Goal: Information Seeking & Learning: Learn about a topic

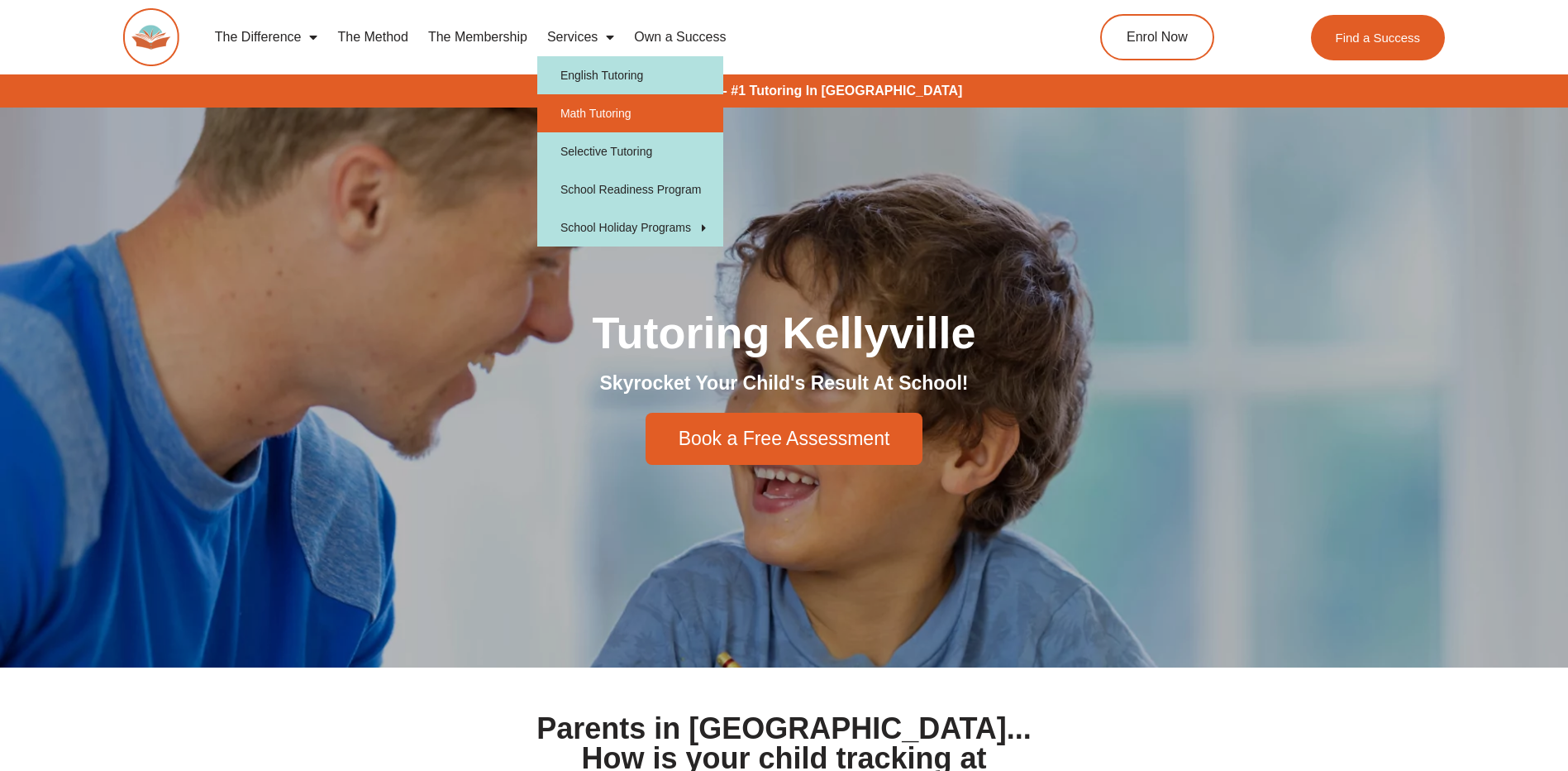
click at [614, 111] on link "Math Tutoring" at bounding box center [630, 113] width 186 height 38
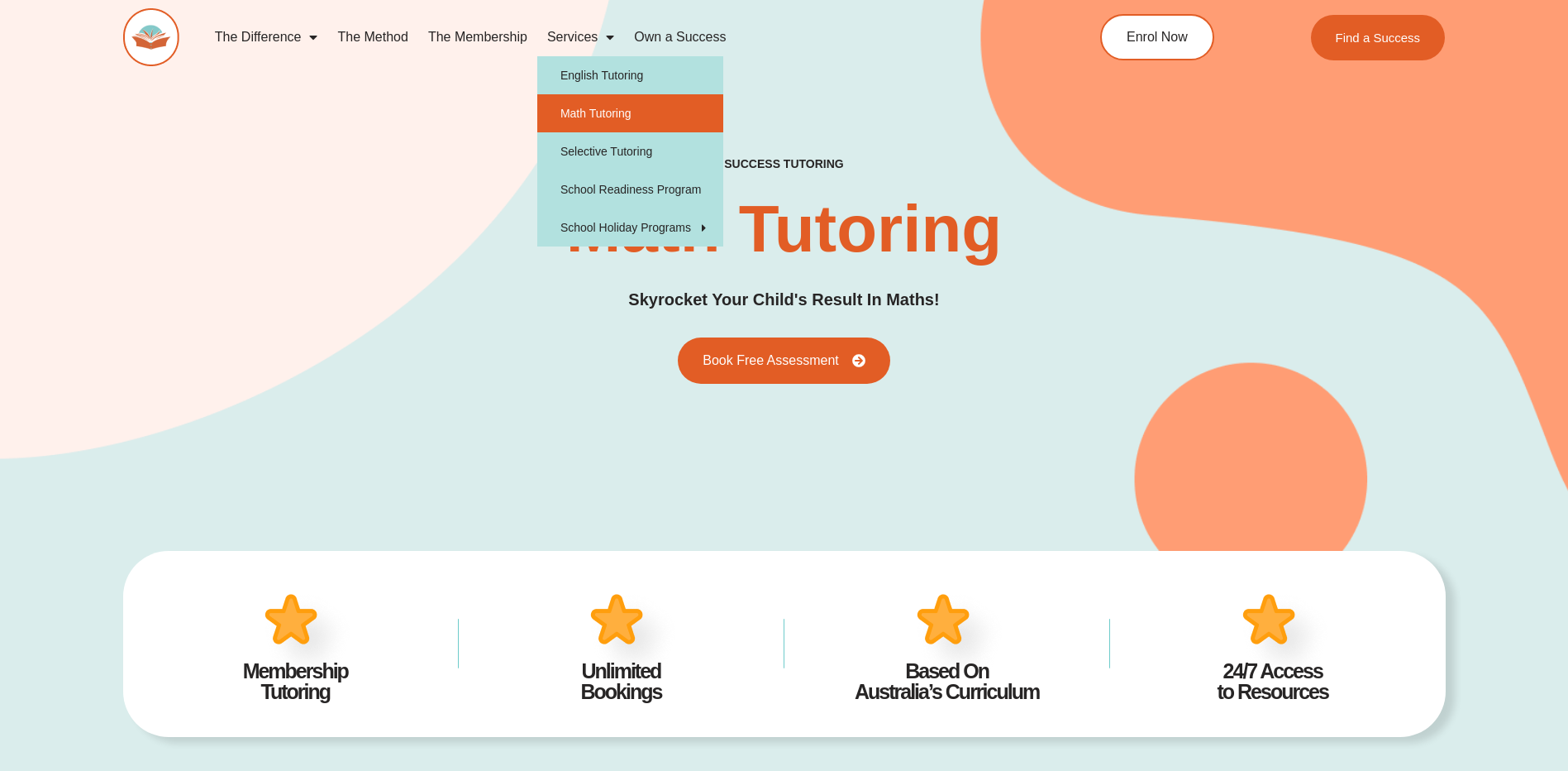
click at [609, 35] on span "Menu" at bounding box center [605, 37] width 16 height 29
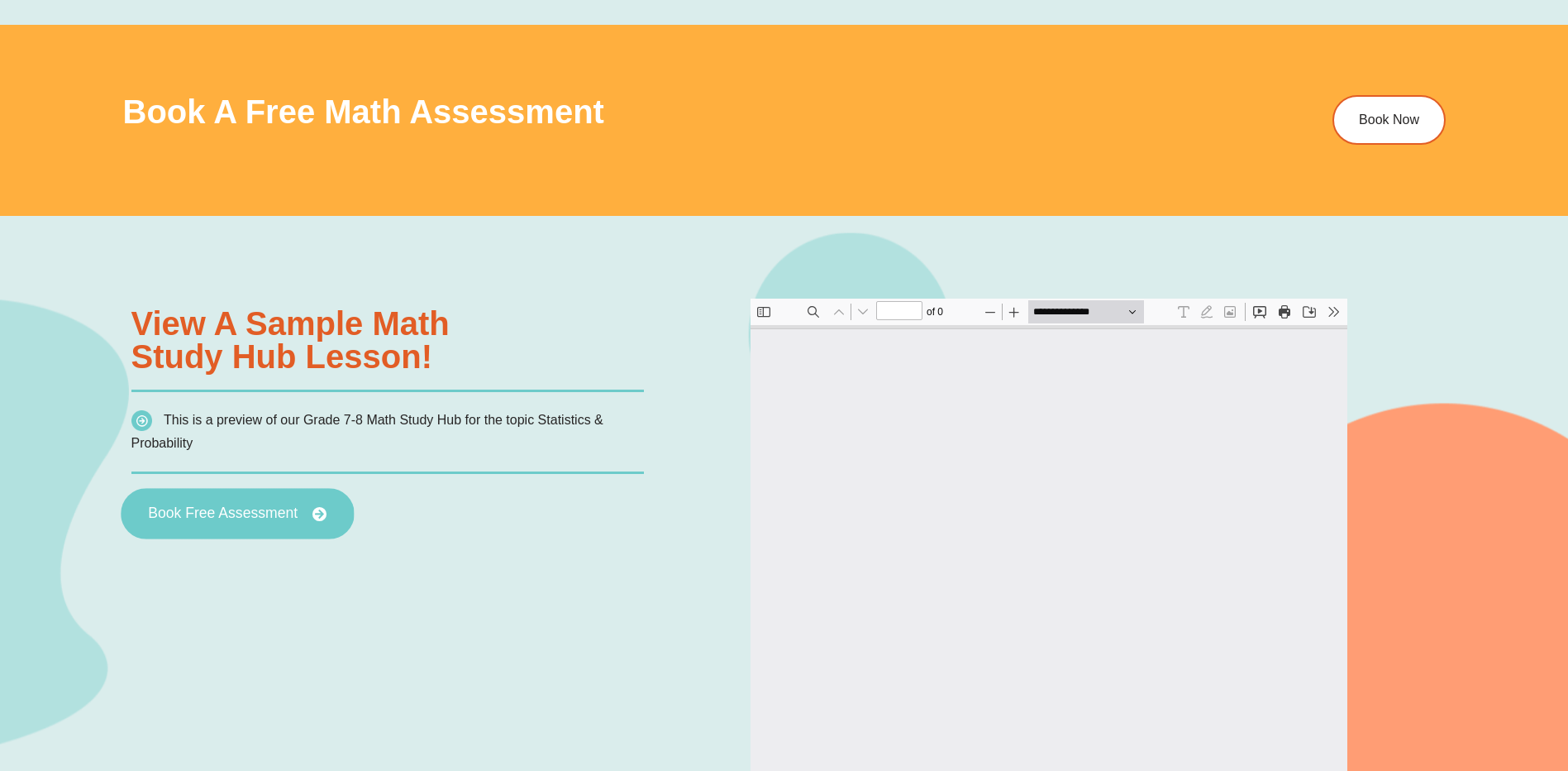
scroll to position [1323, 0]
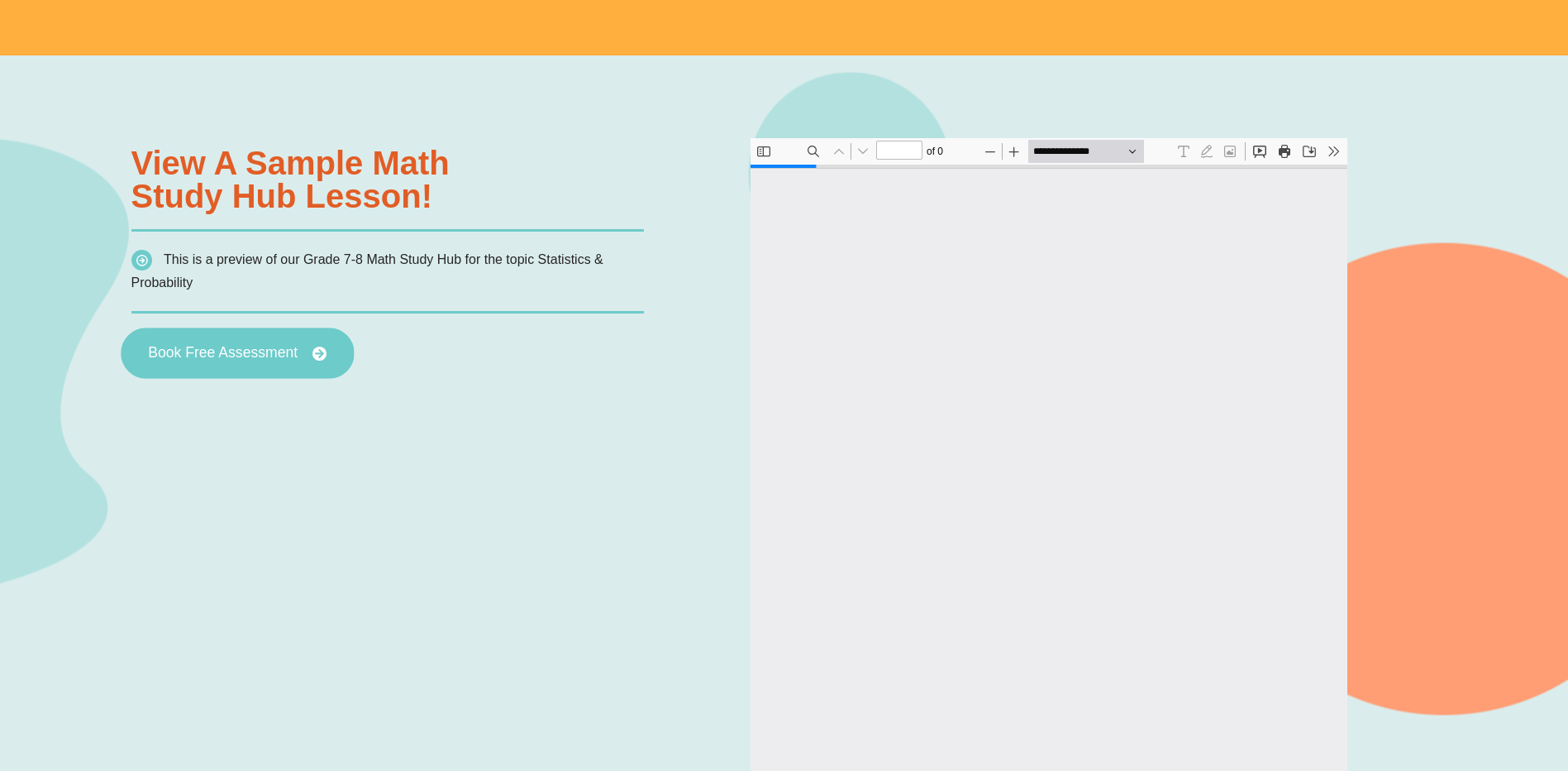
type input "*"
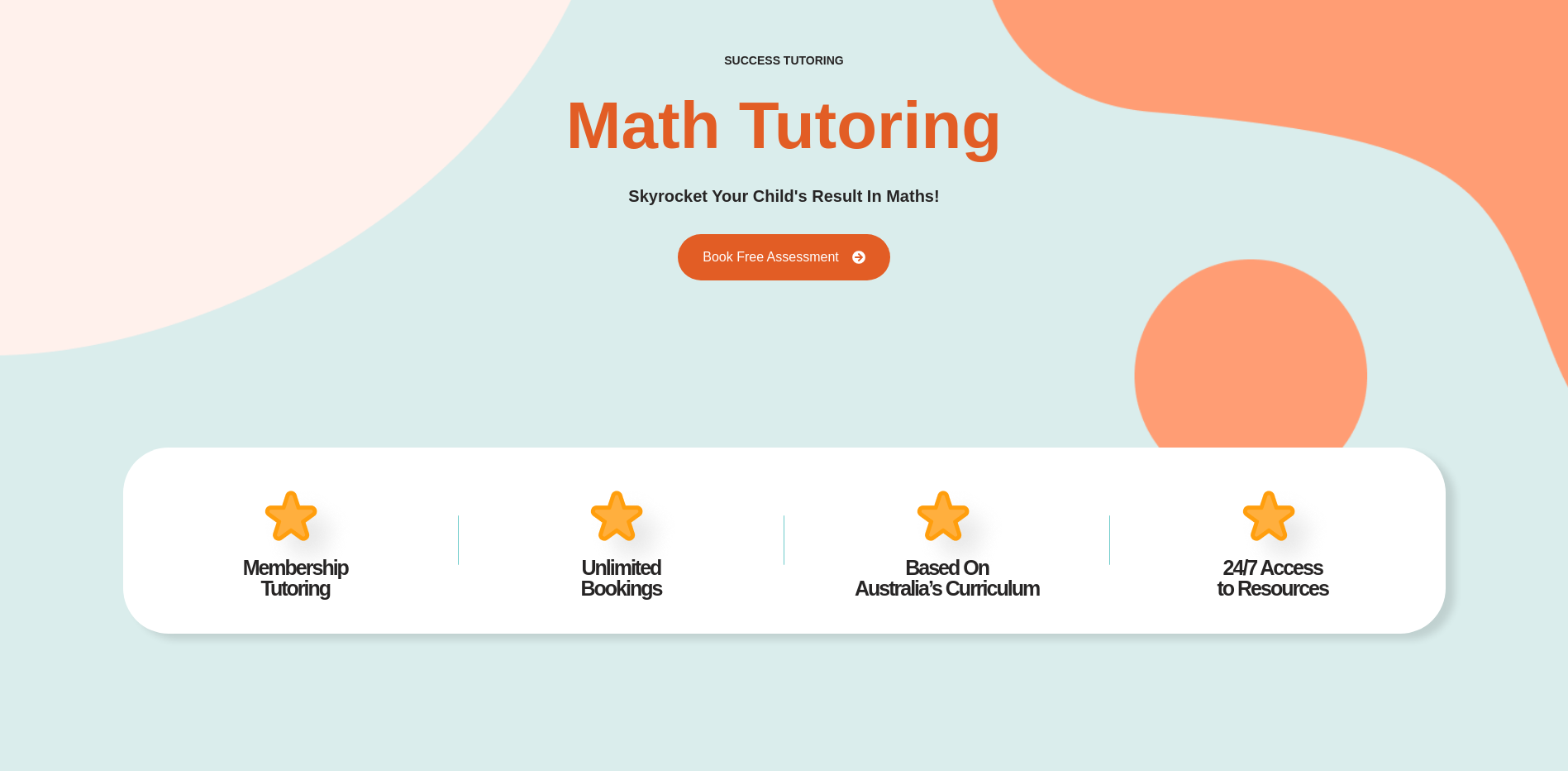
scroll to position [0, 0]
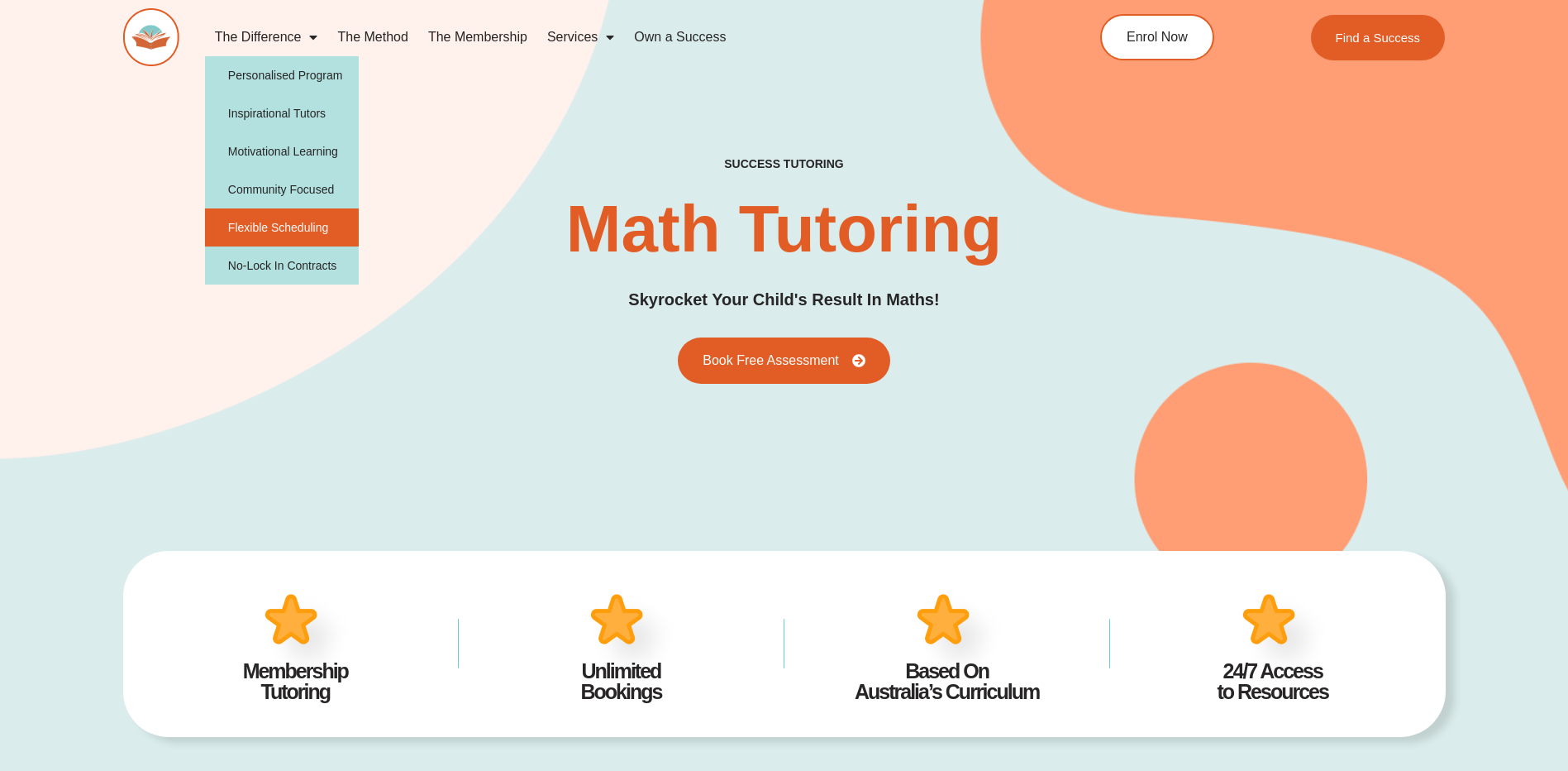
click at [285, 228] on link "Flexible Scheduling" at bounding box center [282, 228] width 155 height 38
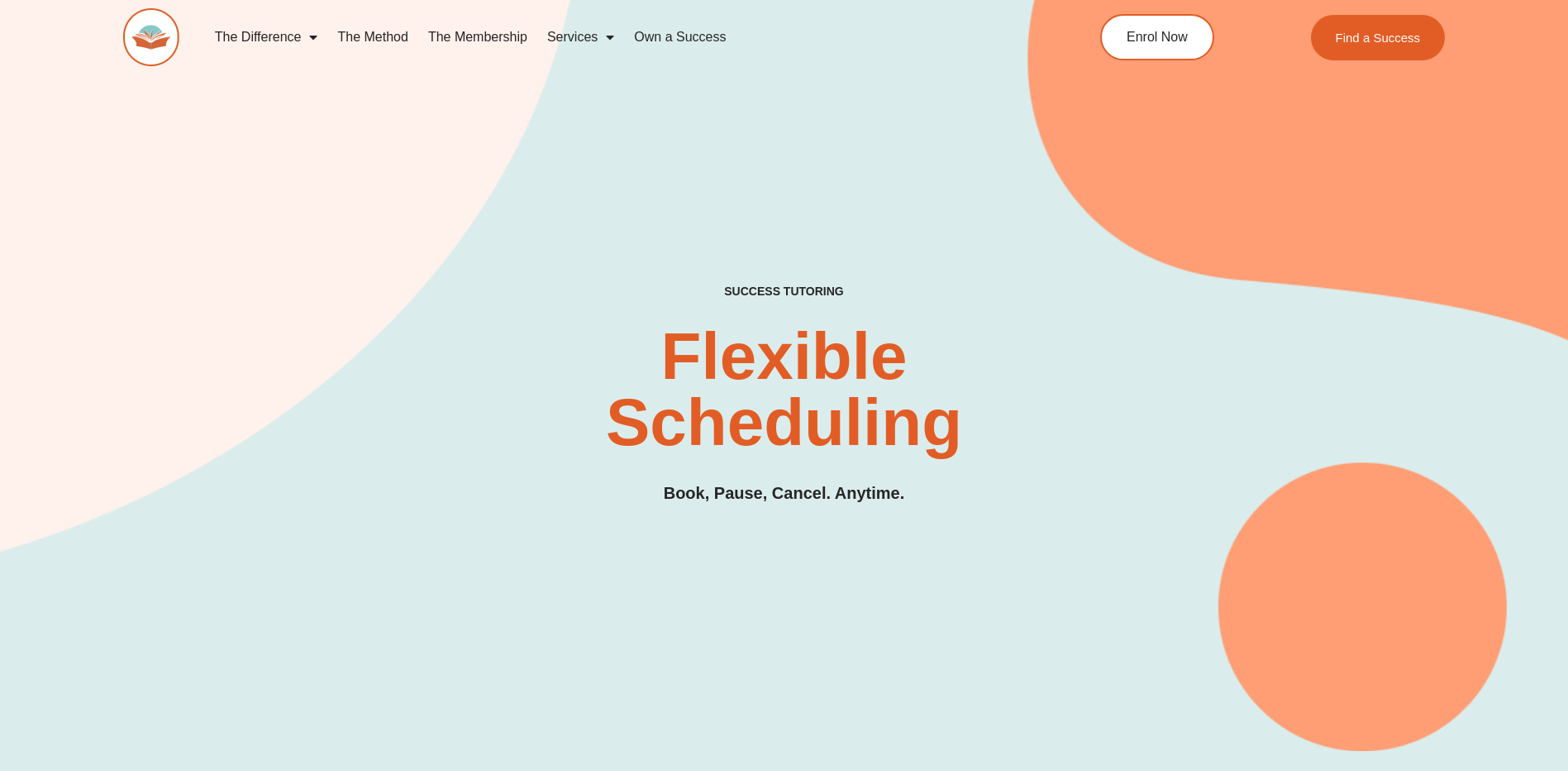
click at [388, 36] on link "The Method" at bounding box center [373, 37] width 90 height 38
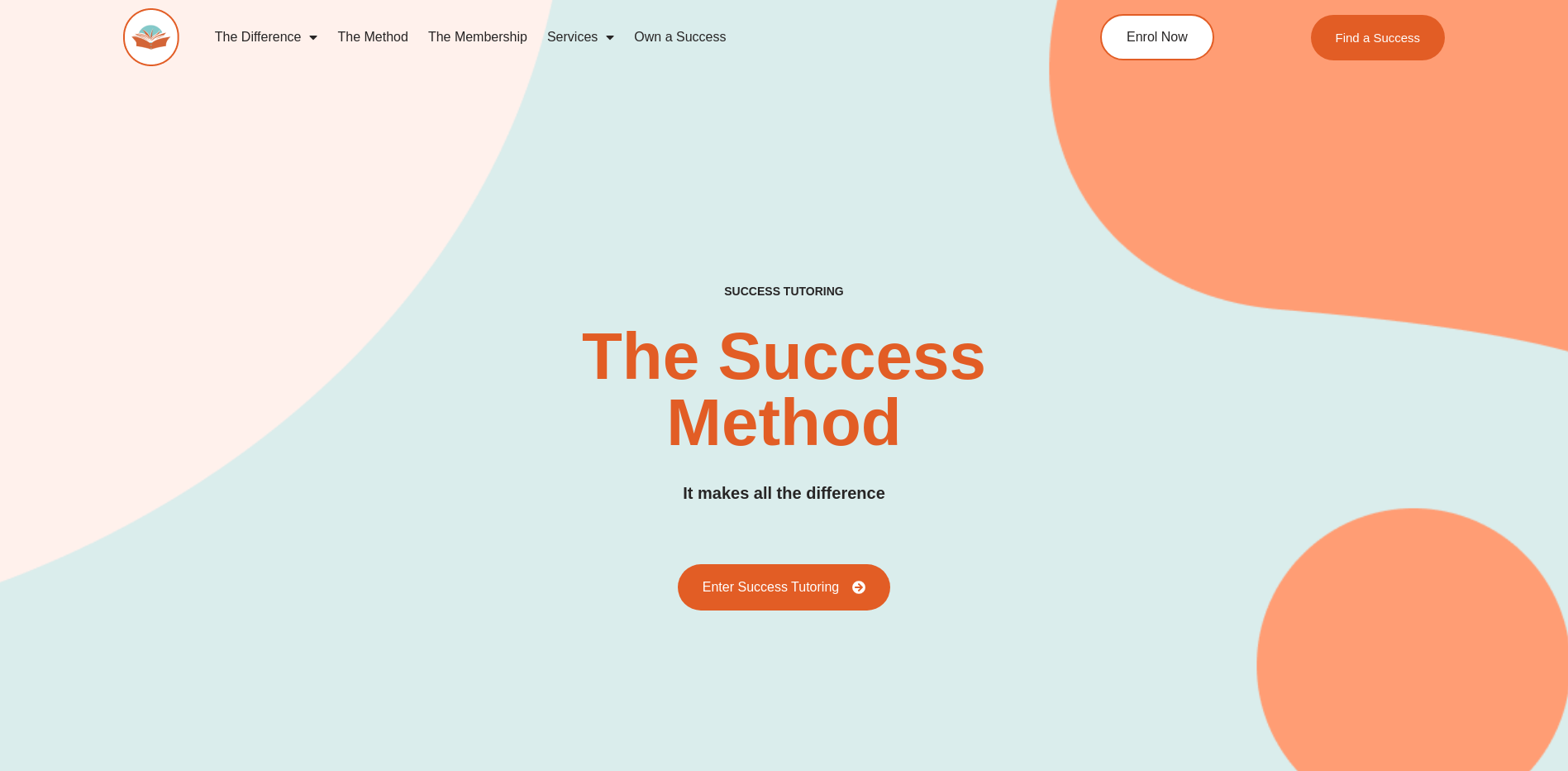
click at [606, 38] on span "Menu" at bounding box center [605, 37] width 16 height 29
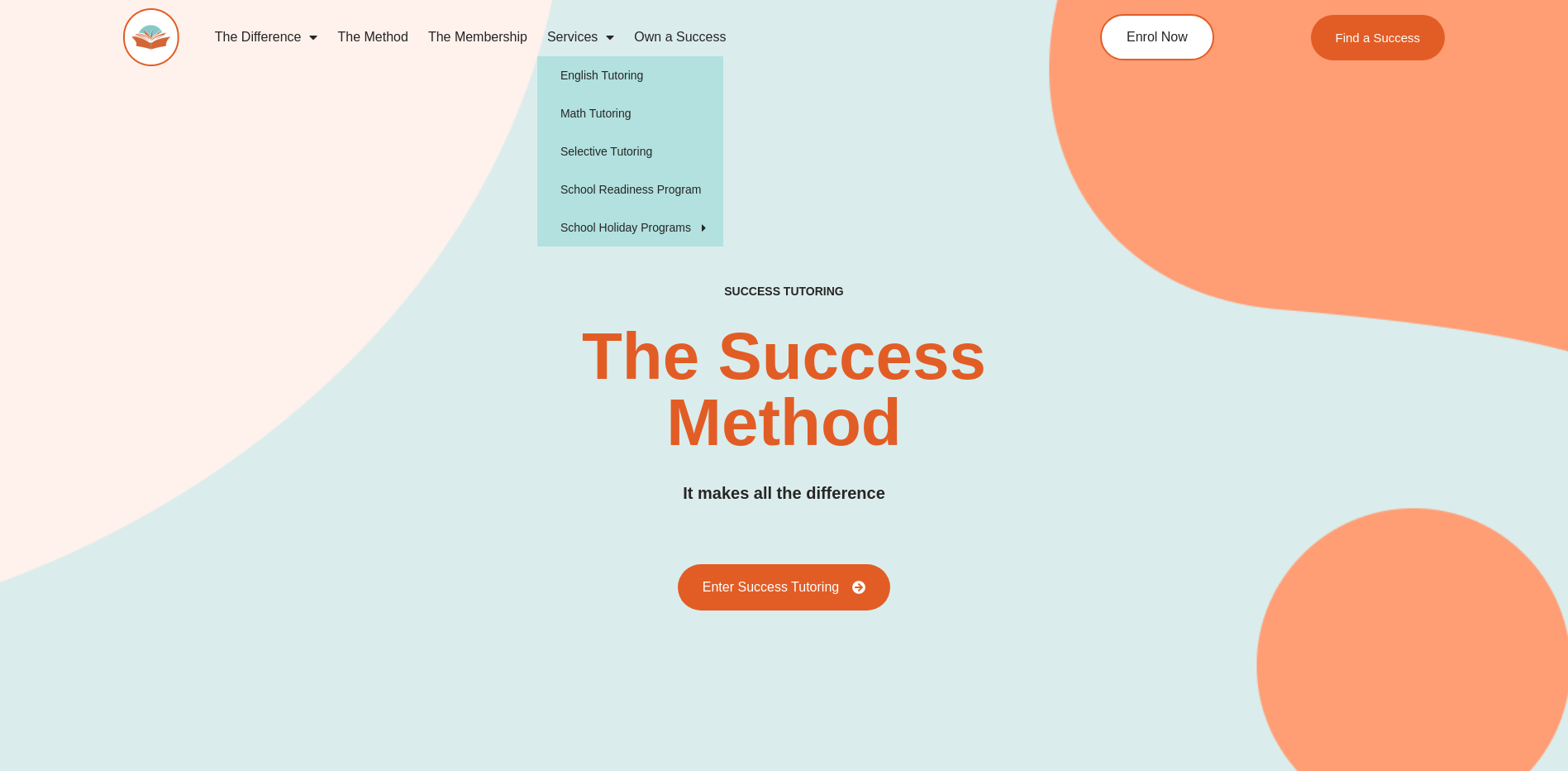
click at [449, 39] on link "The Membership" at bounding box center [478, 37] width 119 height 38
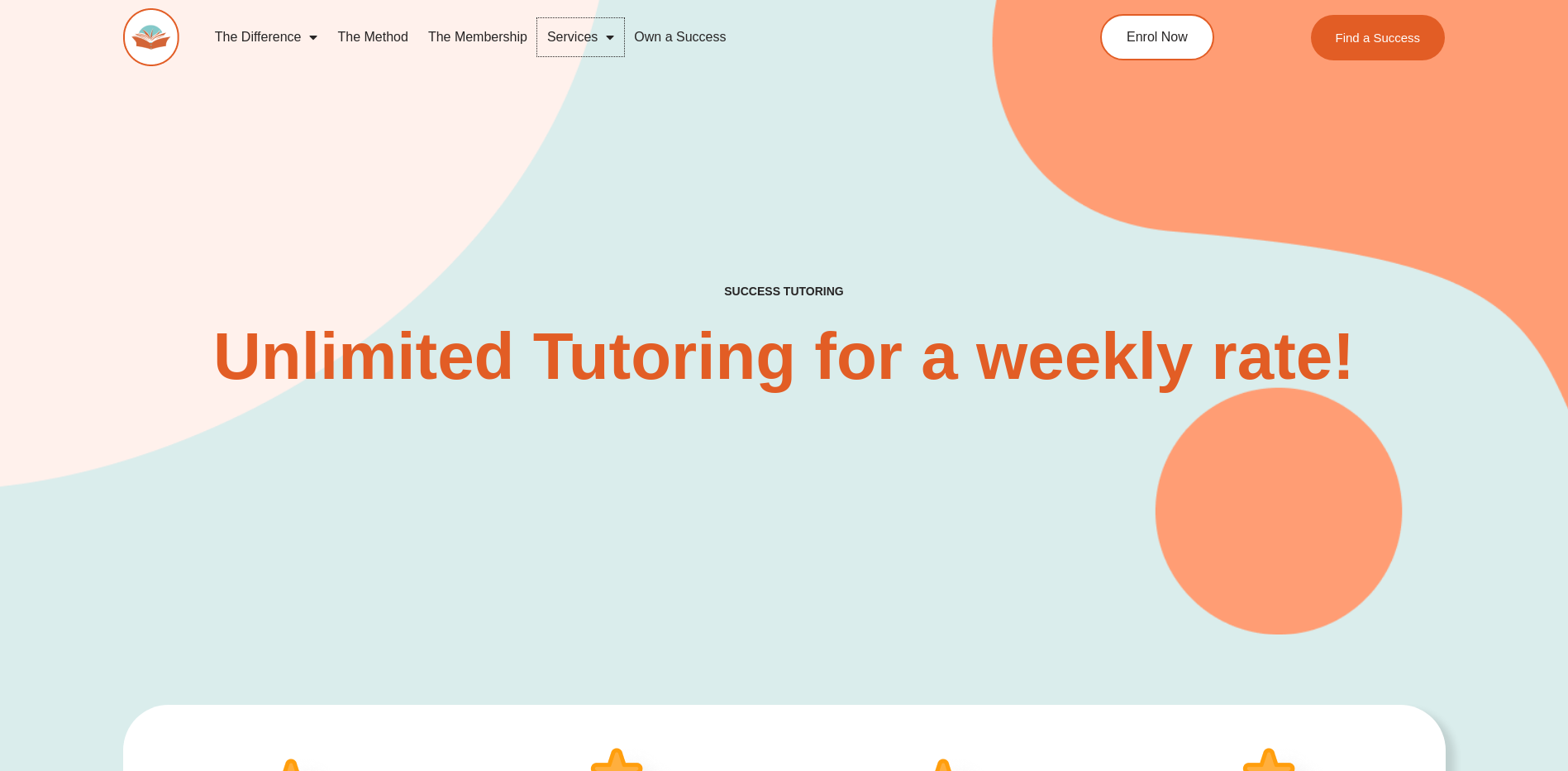
click at [602, 39] on span "Menu" at bounding box center [605, 37] width 16 height 29
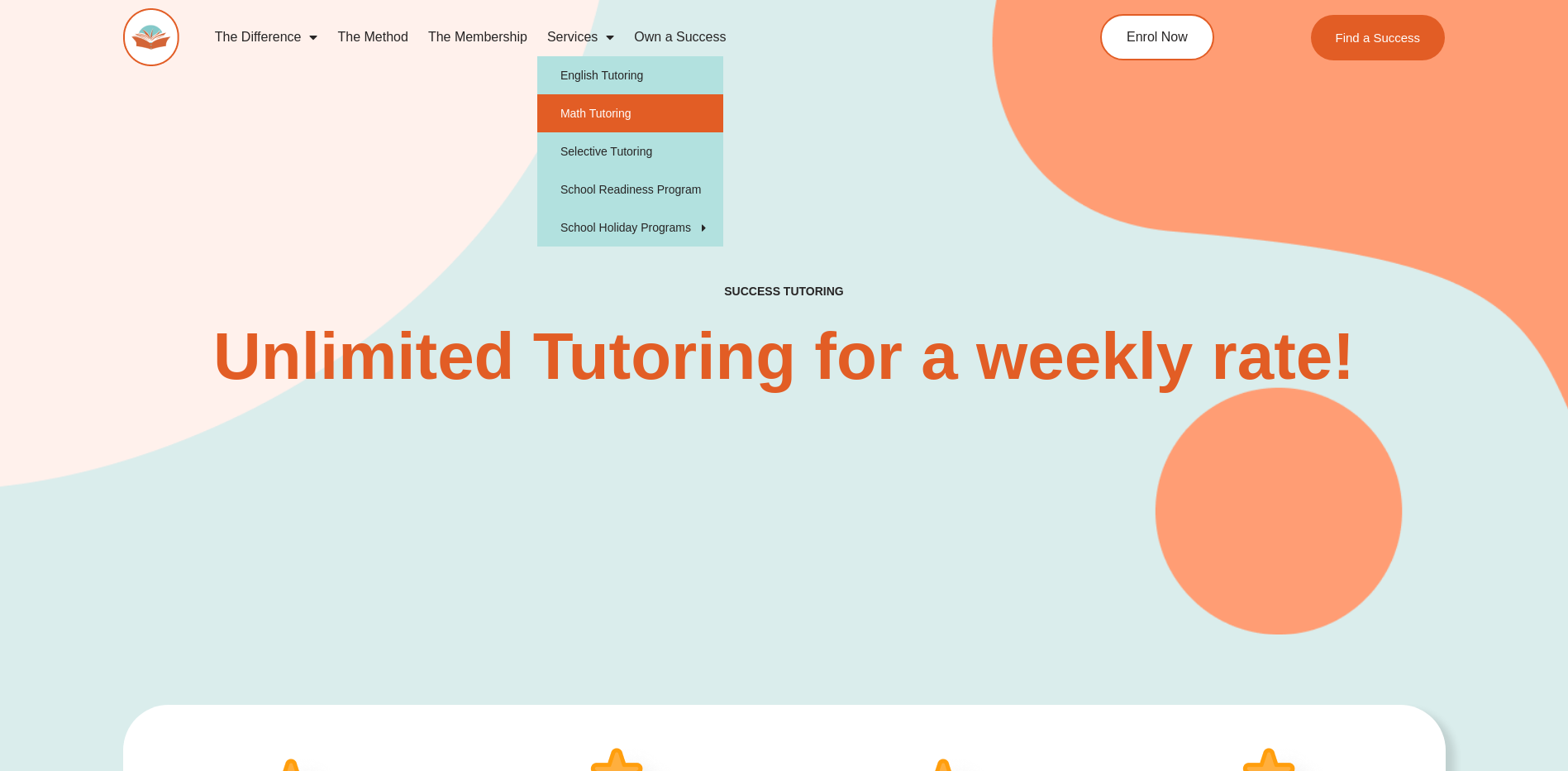
click at [611, 112] on link "Math Tutoring" at bounding box center [630, 113] width 186 height 38
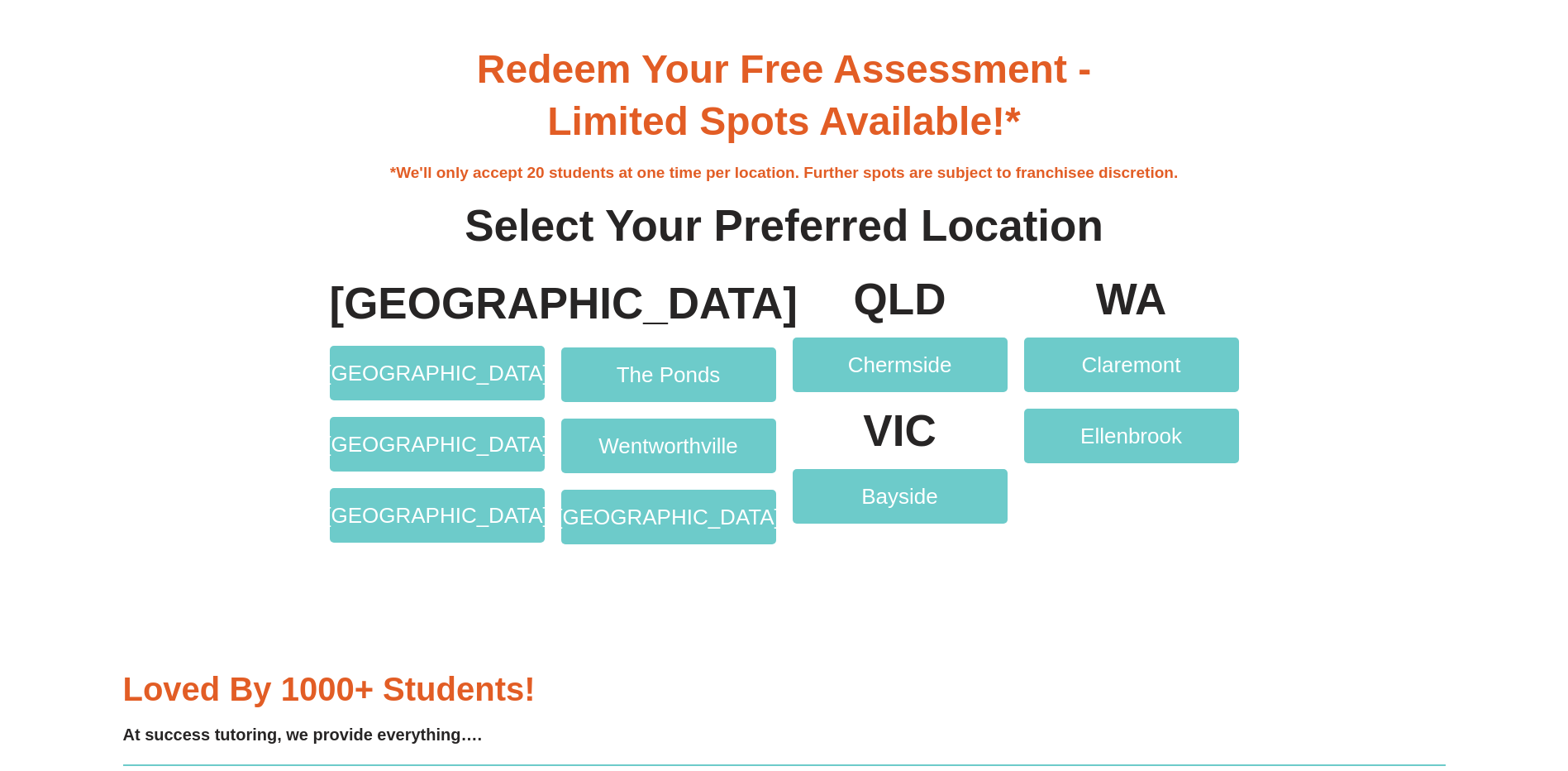
scroll to position [3391, 0]
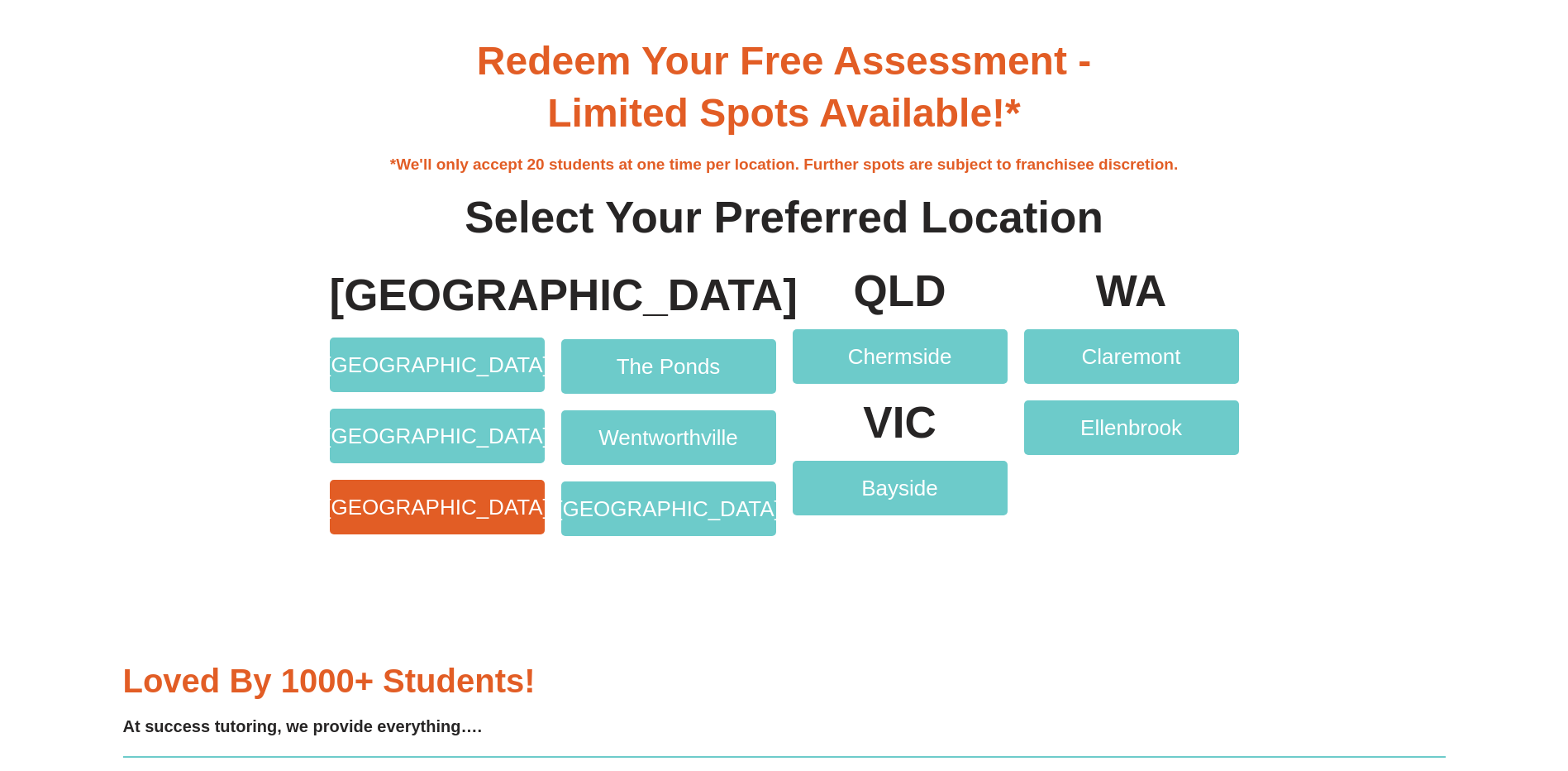
click at [410, 501] on span "[GEOGRAPHIC_DATA]" at bounding box center [437, 507] width 224 height 22
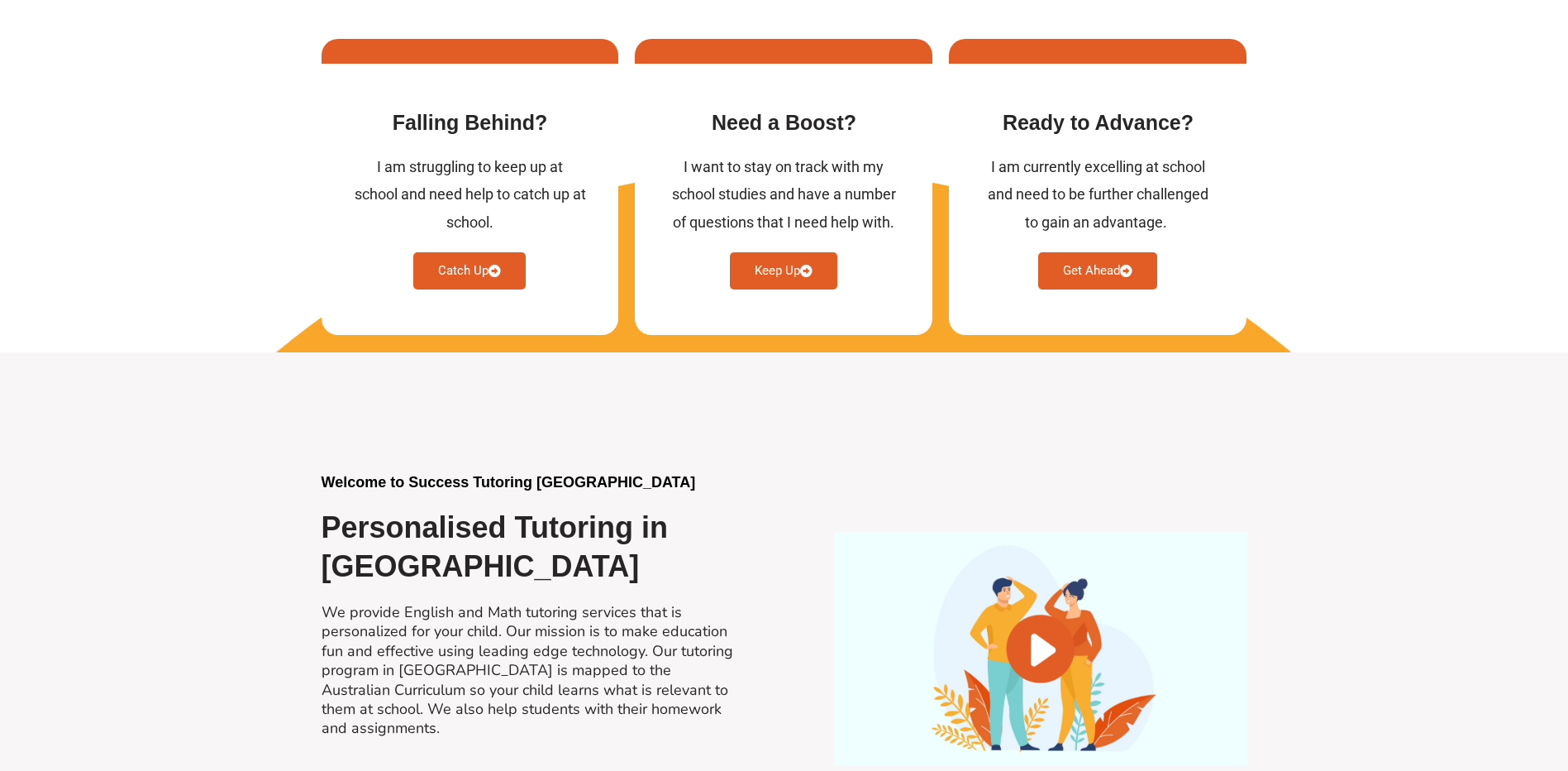
scroll to position [1158, 0]
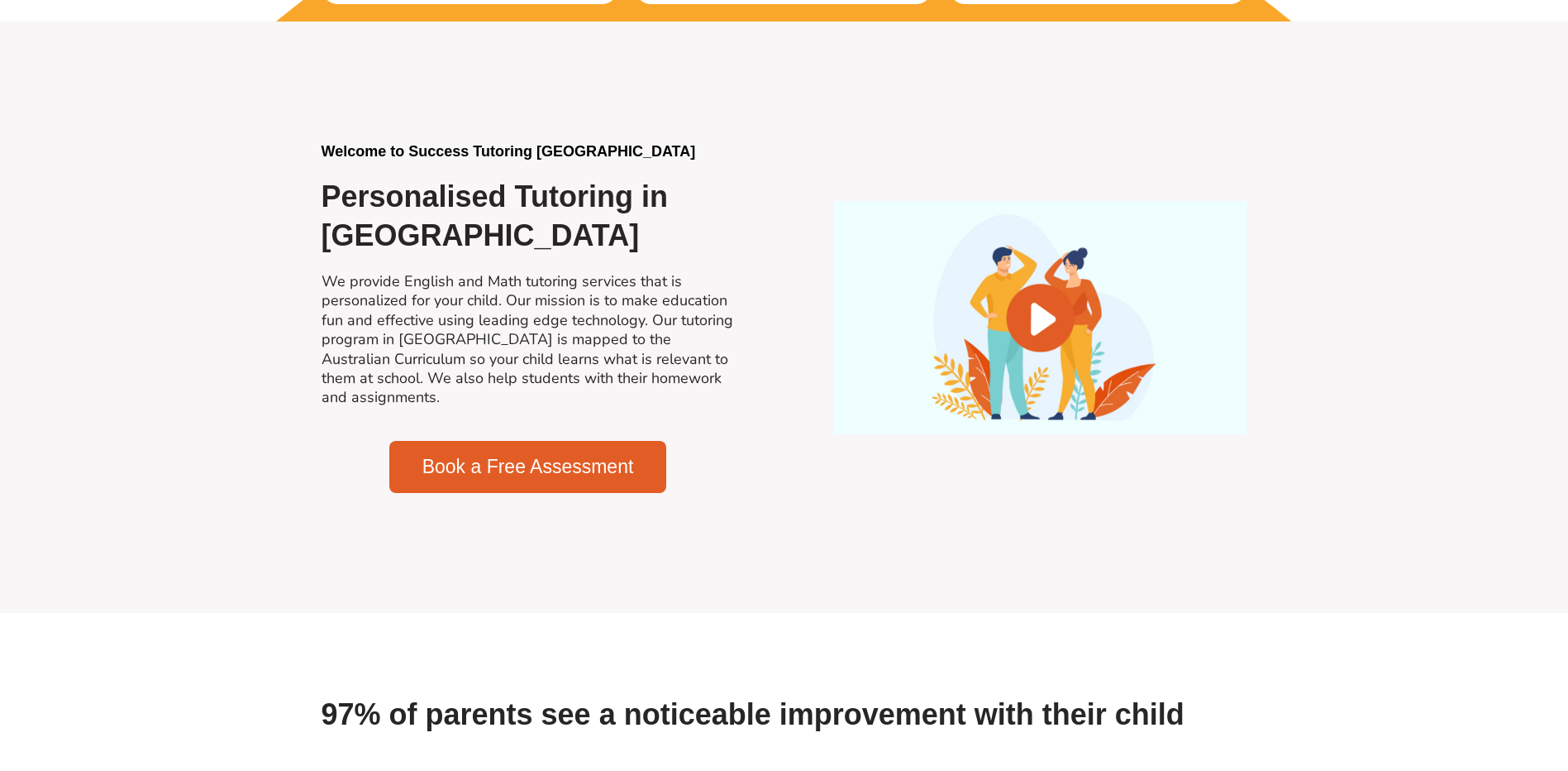
click at [1075, 277] on div at bounding box center [1041, 317] width 413 height 233
